Goal: Navigation & Orientation: Understand site structure

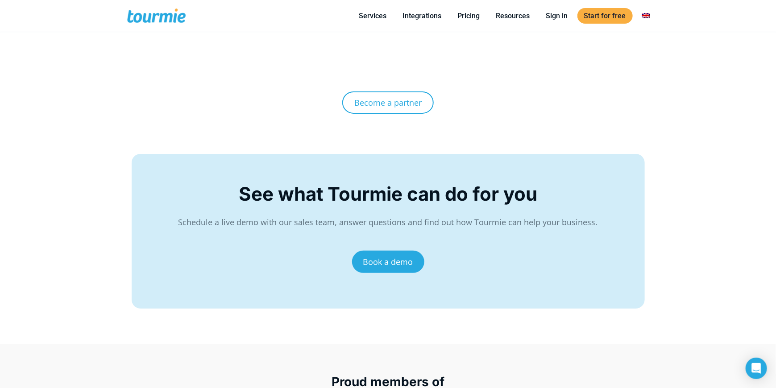
scroll to position [3700, 0]
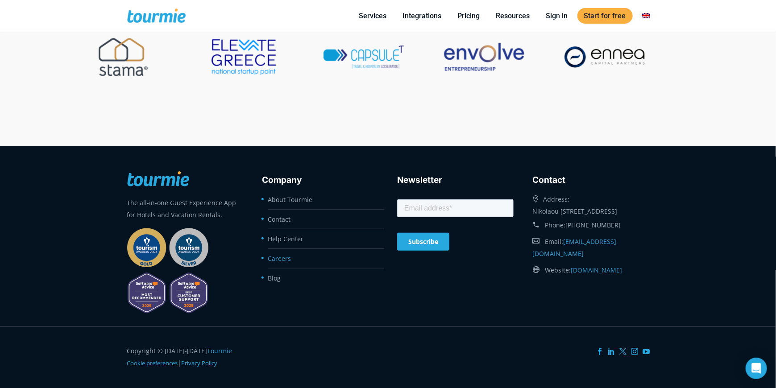
click at [283, 255] on link "Careers" at bounding box center [279, 258] width 23 height 8
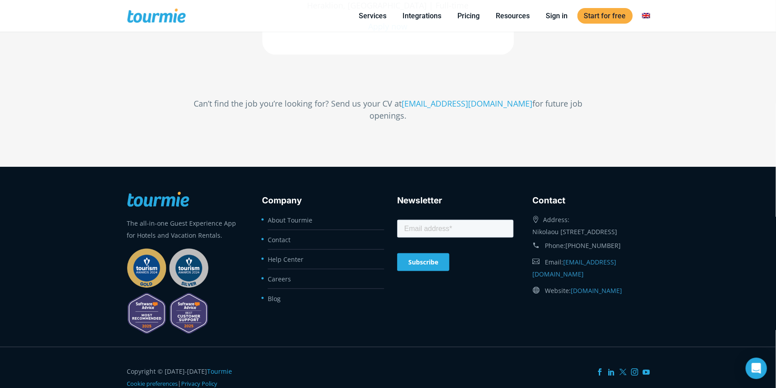
scroll to position [472, 0]
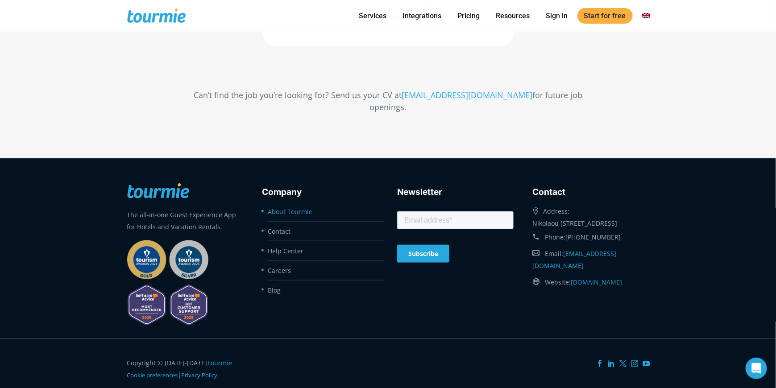
click at [292, 208] on link "About Tourmie" at bounding box center [290, 212] width 45 height 8
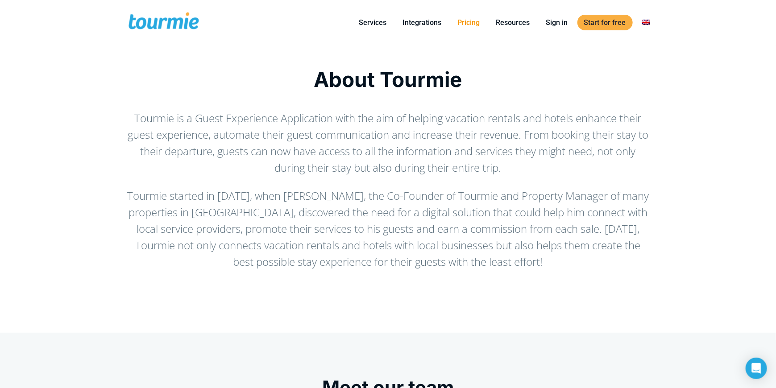
click at [462, 25] on link "Pricing" at bounding box center [469, 22] width 36 height 11
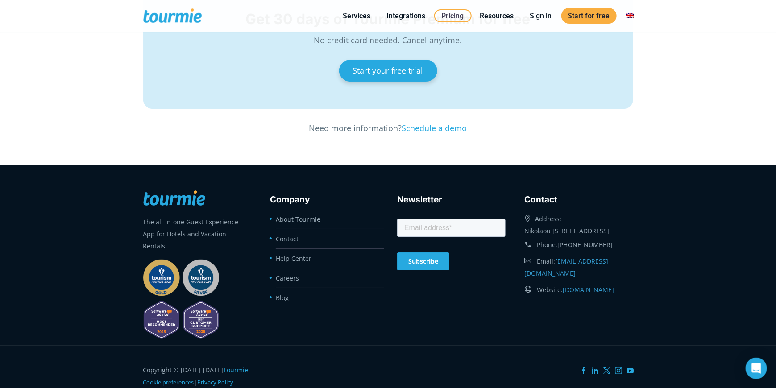
scroll to position [1579, 0]
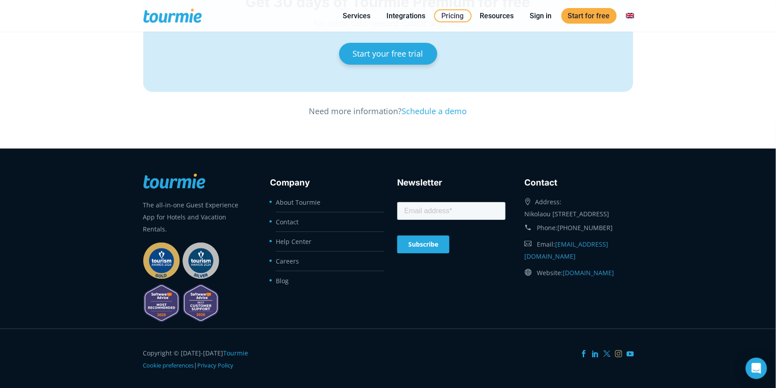
click at [616, 350] on icon at bounding box center [619, 353] width 7 height 7
click at [629, 350] on icon at bounding box center [630, 353] width 7 height 7
click at [292, 237] on link "Help Center" at bounding box center [294, 241] width 36 height 8
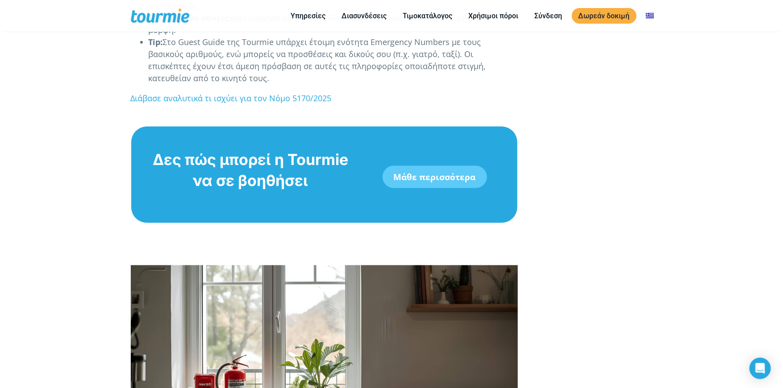
scroll to position [2321, 0]
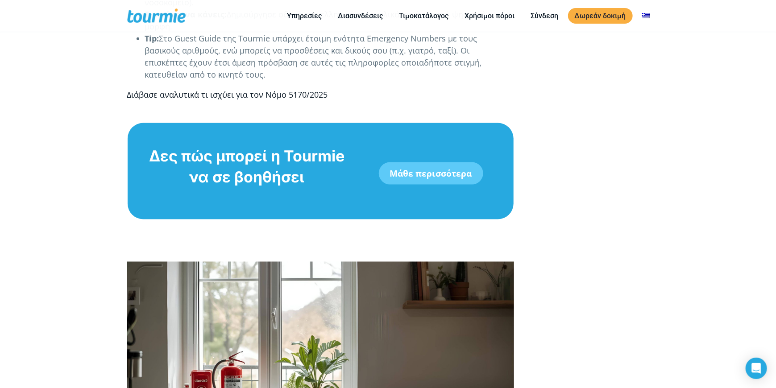
click at [216, 89] on link "Διάβασε αναλυτικά τι ισχύει για τον Νόμο 5170/2025" at bounding box center [227, 94] width 201 height 11
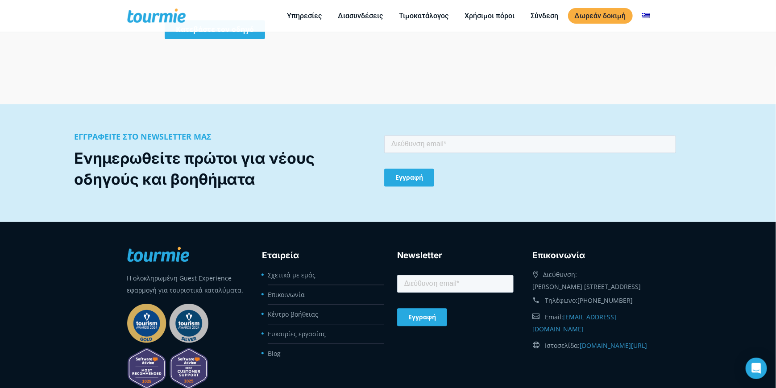
scroll to position [1043, 0]
